Goal: Task Accomplishment & Management: Use online tool/utility

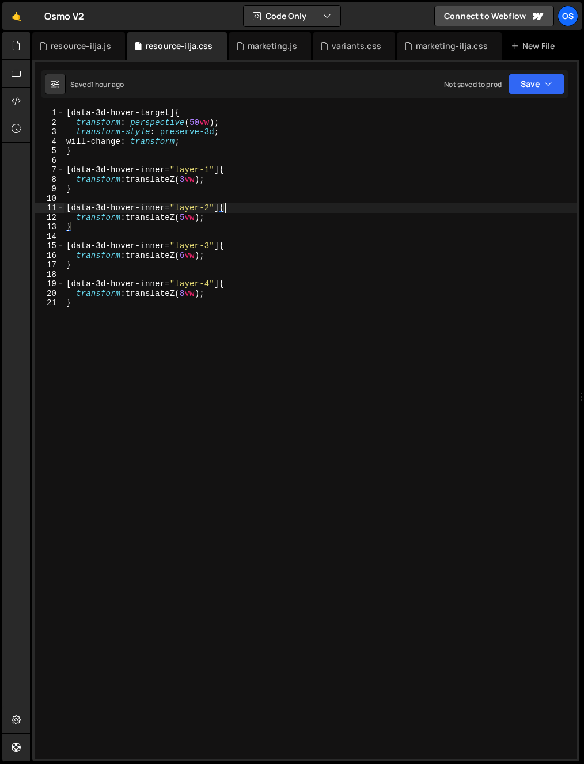
drag, startPoint x: -11, startPoint y: -62, endPoint x: -18, endPoint y: -62, distance: 7.5
click at [0, 0] on html "Projects [GEOGRAPHIC_DATA] Blog Os Your current team is [PERSON_NAME] Projects …" at bounding box center [292, 382] width 584 height 764
type textarea "[data-3d-hover-target]{ transform: perspective(50vw);"
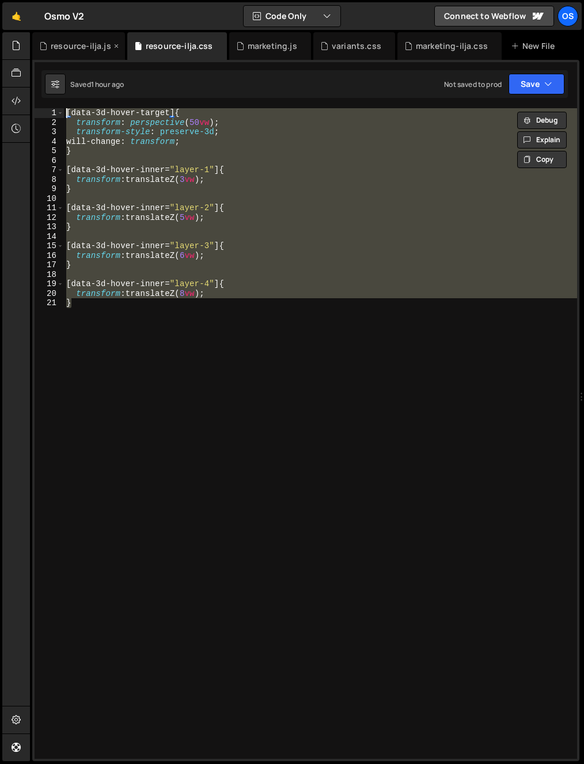
click at [65, 46] on div "resource-ilja.js" at bounding box center [81, 46] width 60 height 12
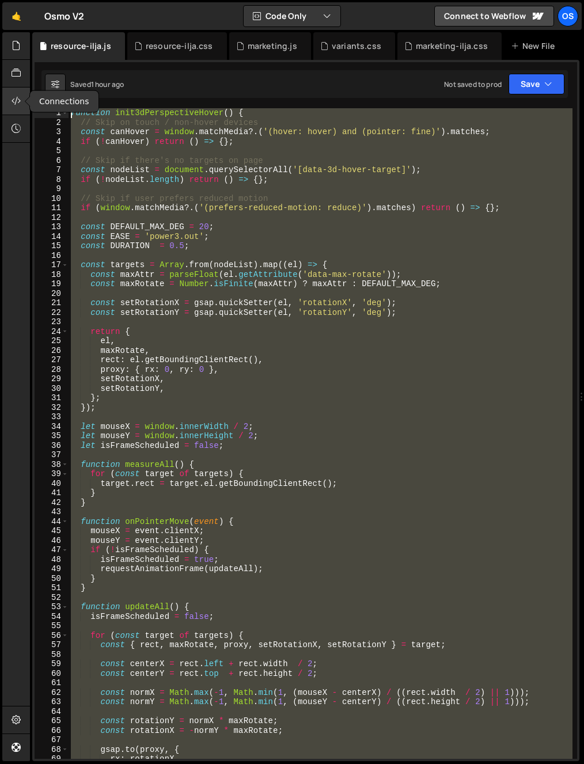
drag, startPoint x: 166, startPoint y: 633, endPoint x: 17, endPoint y: 95, distance: 558.4
click at [17, 95] on div "Hold on a sec... Are you certain you wish to leave this page? Any changes you'v…" at bounding box center [292, 382] width 584 height 764
type textarea "function init3dPerspectiveHover() { // Skip on touch / non-hover devices"
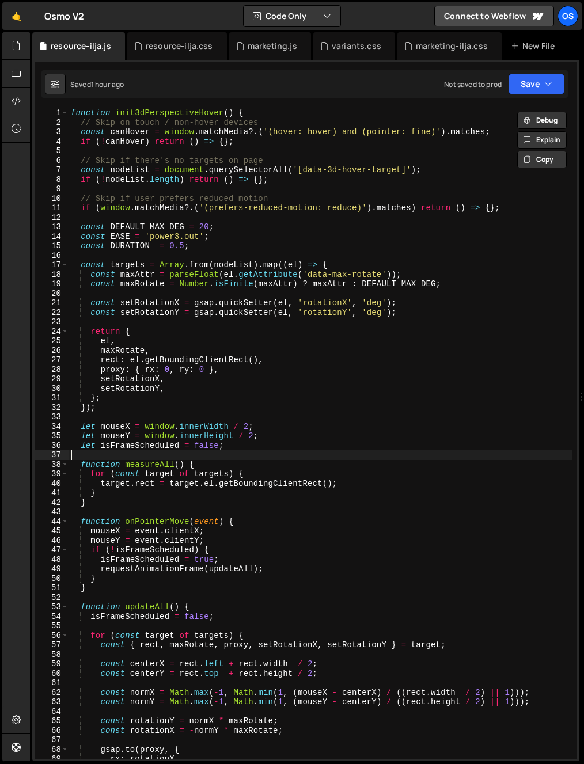
click at [275, 452] on div "function init3dPerspectiveHover ( ) { // Skip on touch / non-hover devices cons…" at bounding box center [320, 442] width 504 height 669
click at [130, 146] on div "function init3dPerspectiveHover ( ) { // Skip on touch / non-hover devices cons…" at bounding box center [320, 442] width 504 height 669
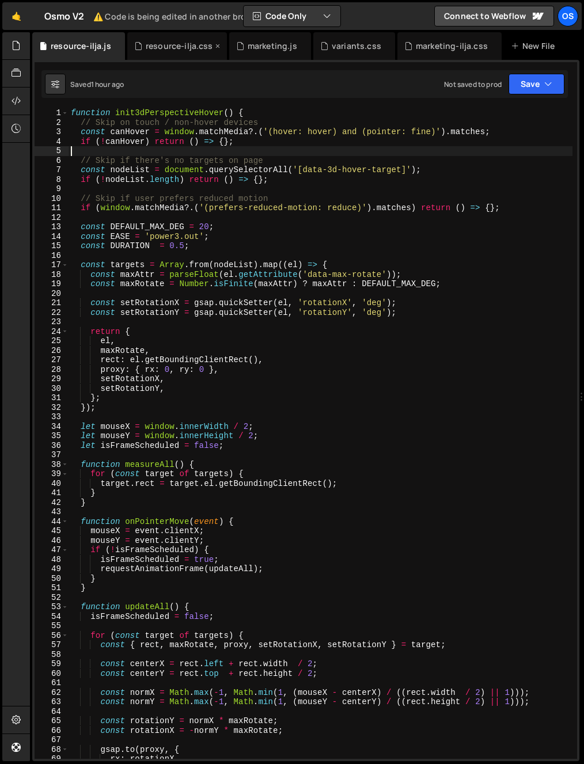
click at [167, 49] on div "resource-ilja.css" at bounding box center [179, 46] width 67 height 12
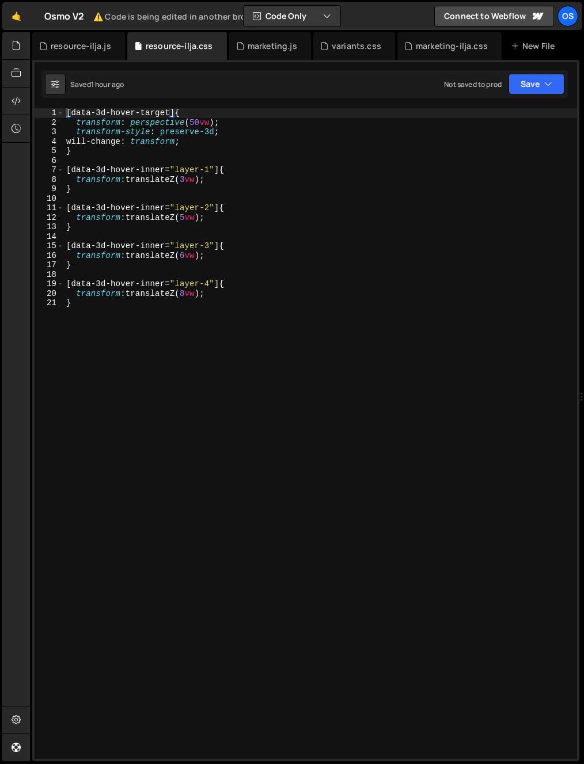
click at [163, 221] on div "[ data-3d-hover-target ] { transform : perspective ( 50 vw ) ; transform-style …" at bounding box center [320, 442] width 513 height 669
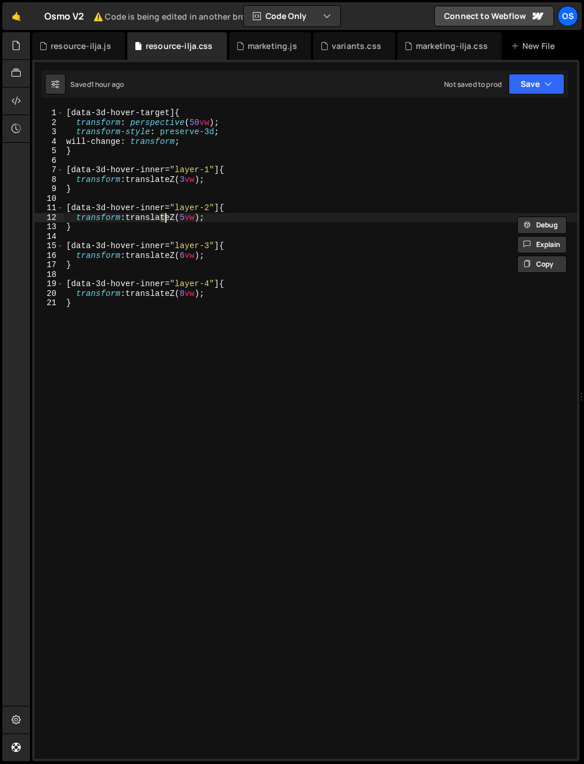
type textarea "transform: translateZ(8vw); }"
